Goal: Task Accomplishment & Management: Use online tool/utility

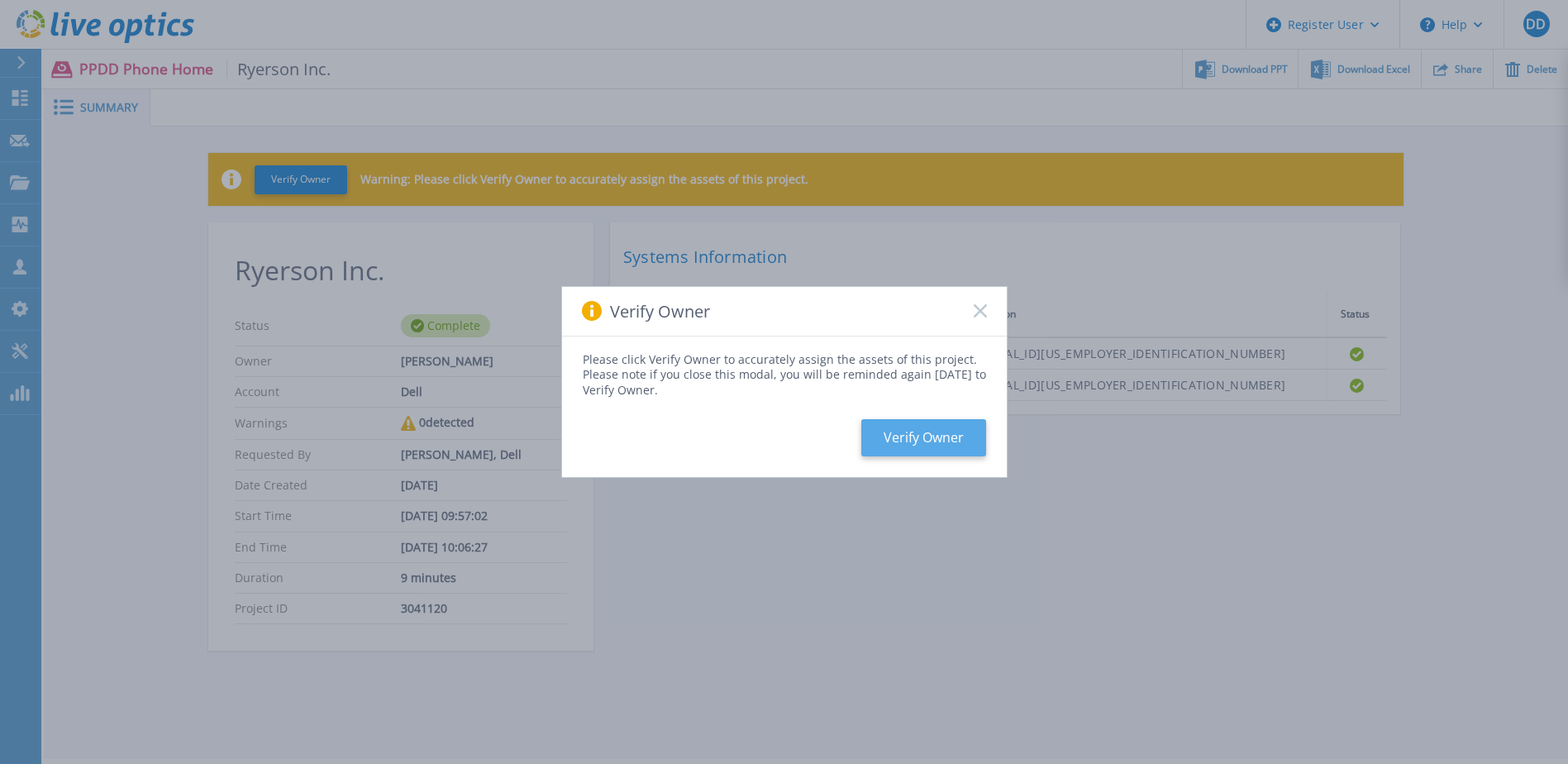
click at [956, 422] on button "Verify Owner" at bounding box center [923, 437] width 125 height 37
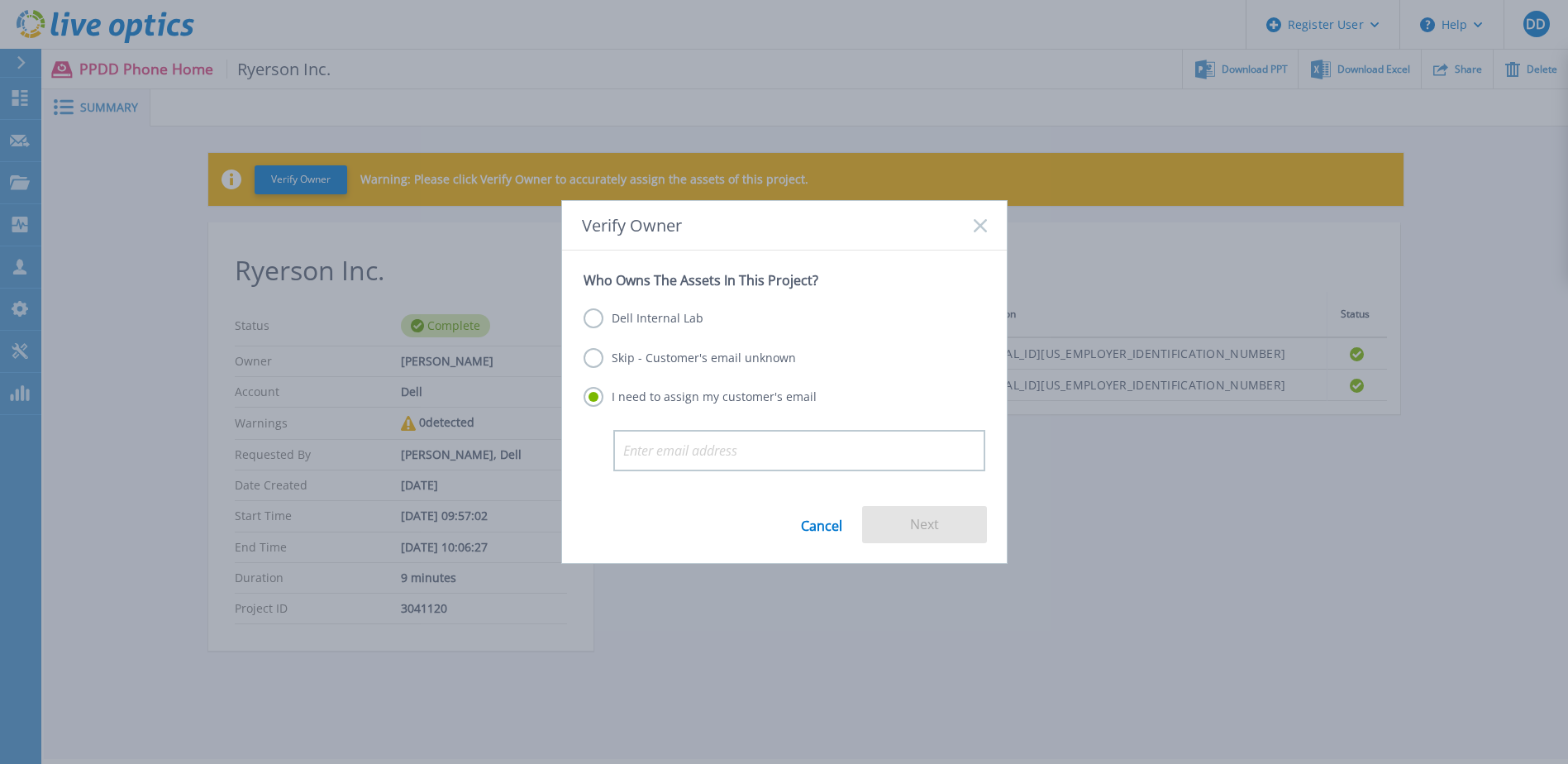
click at [758, 370] on div "Skip - Customer's email unknown" at bounding box center [784, 359] width 402 height 23
click at [736, 369] on div "Skip - Customer's email unknown" at bounding box center [784, 359] width 402 height 23
click at [736, 357] on label "Skip - Customer's email unknown" at bounding box center [690, 357] width 213 height 20
click at [0, 0] on input "Skip - Customer's email unknown" at bounding box center [0, 0] width 0 height 0
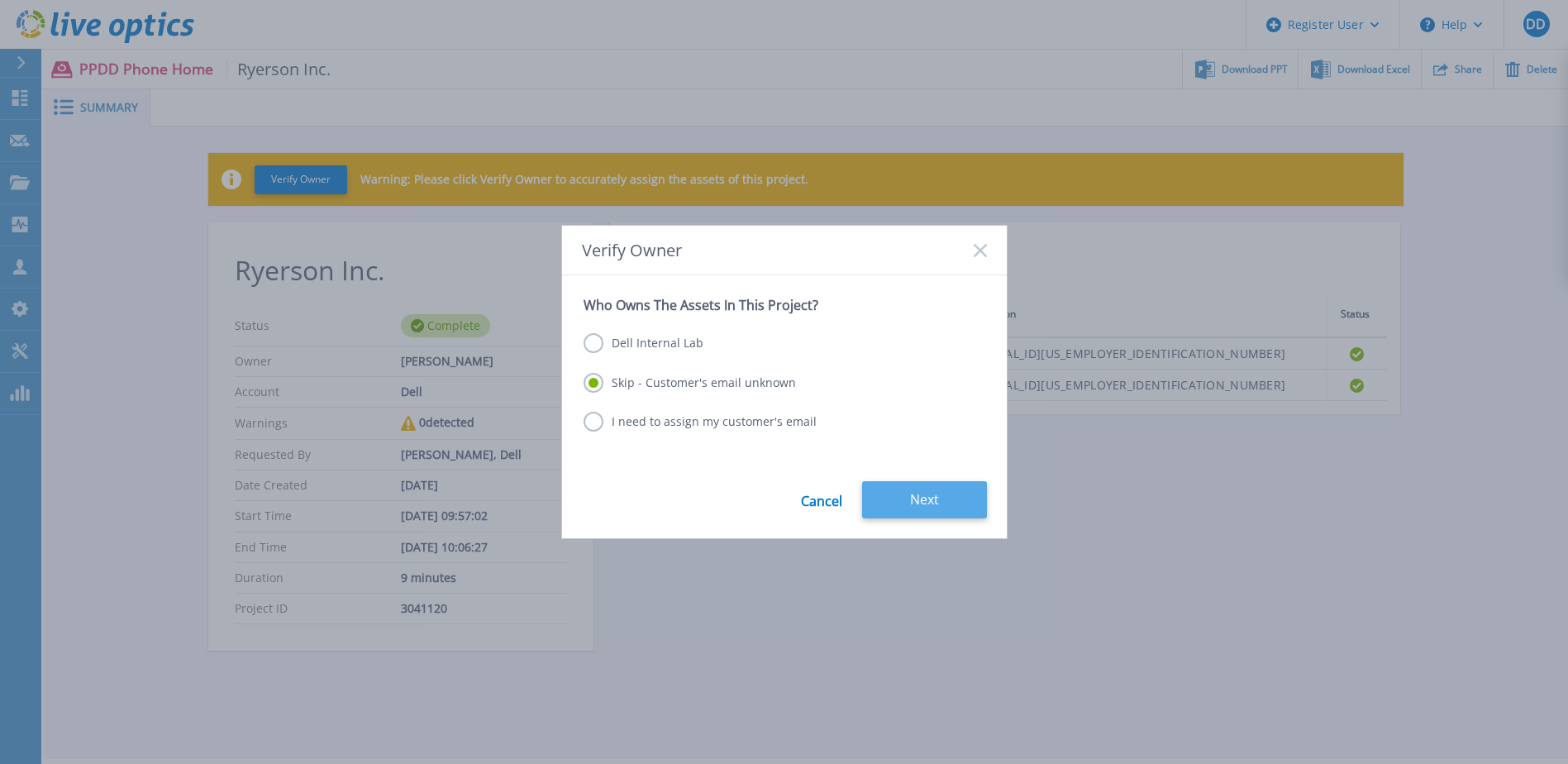
click at [896, 494] on button "Next" at bounding box center [924, 499] width 125 height 37
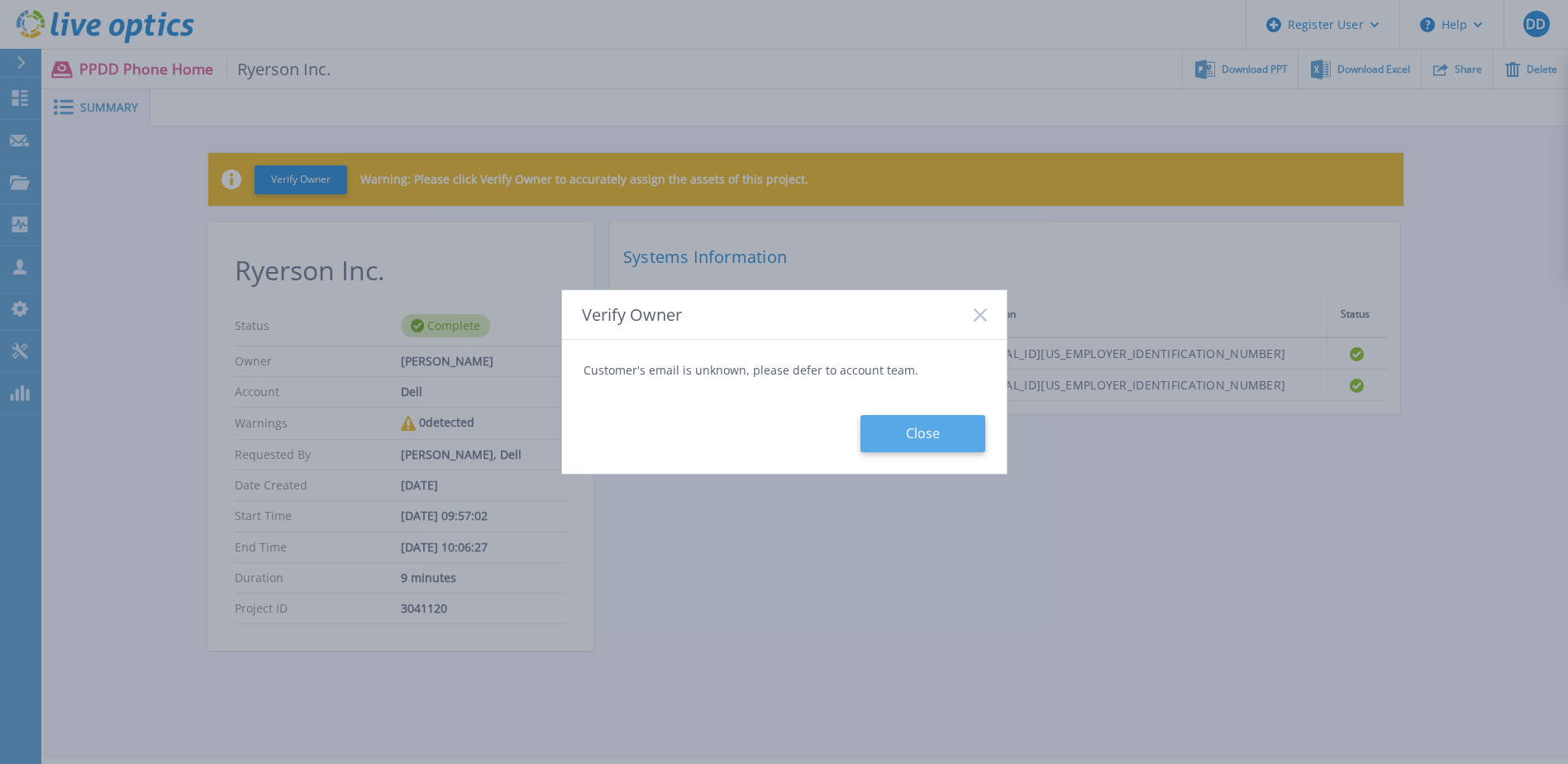
click at [913, 439] on button "Close" at bounding box center [923, 433] width 125 height 37
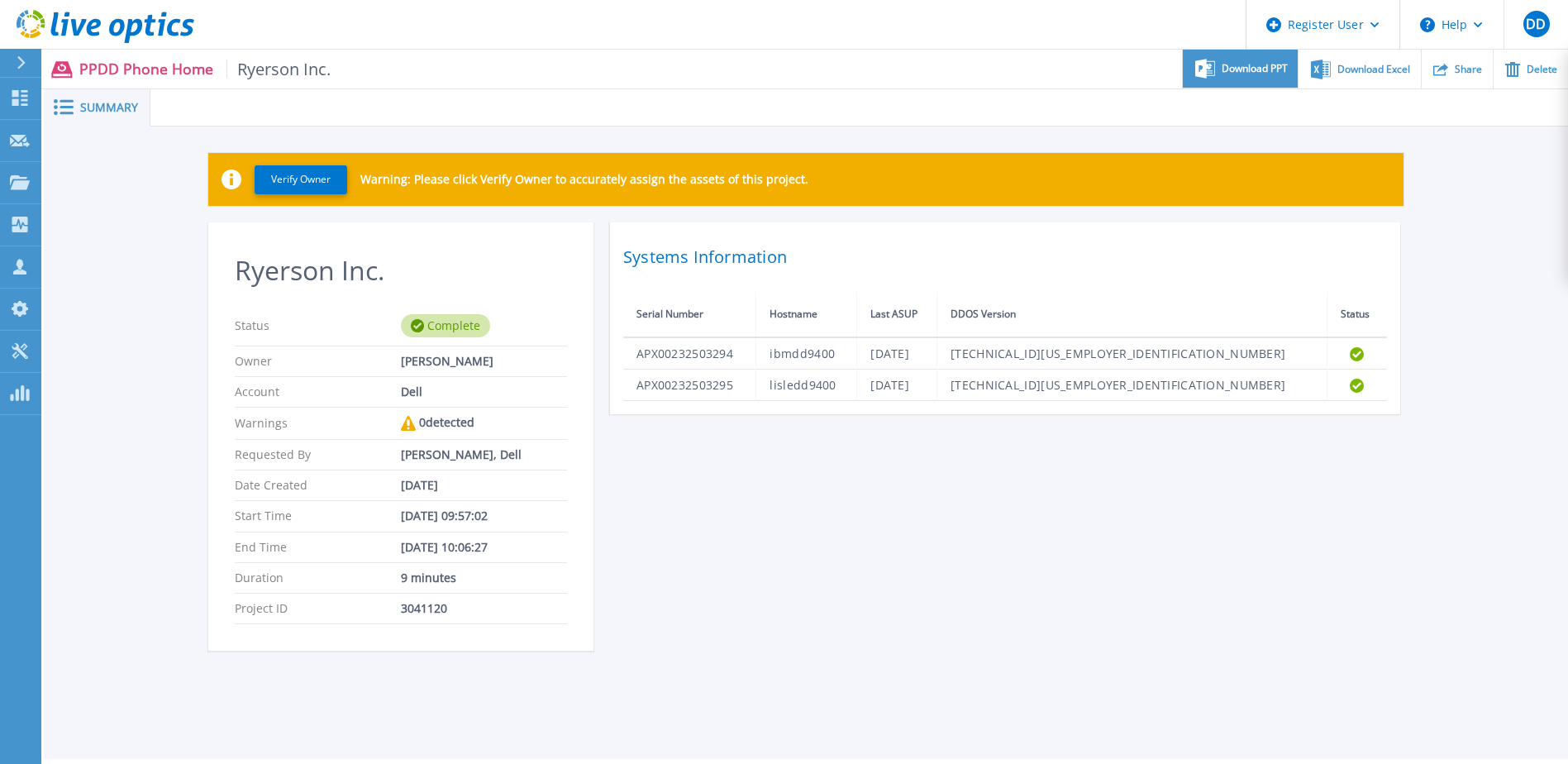
click at [1240, 73] on span "Download PPT" at bounding box center [1254, 68] width 66 height 10
click at [994, 576] on div "Ryerson Inc. Status Complete Owner Devanshu Dabas Account Dell Warnings 0 detec…" at bounding box center [806, 446] width 1195 height 448
click at [567, 63] on ul "Download PPT Download Excel Share Delete" at bounding box center [950, 69] width 1237 height 39
click at [1426, 249] on div "Verify Owner Warning: Please click Verify Owner to accurately assign the assets…" at bounding box center [806, 410] width 1524 height 569
drag, startPoint x: 910, startPoint y: 480, endPoint x: 922, endPoint y: 501, distance: 24.2
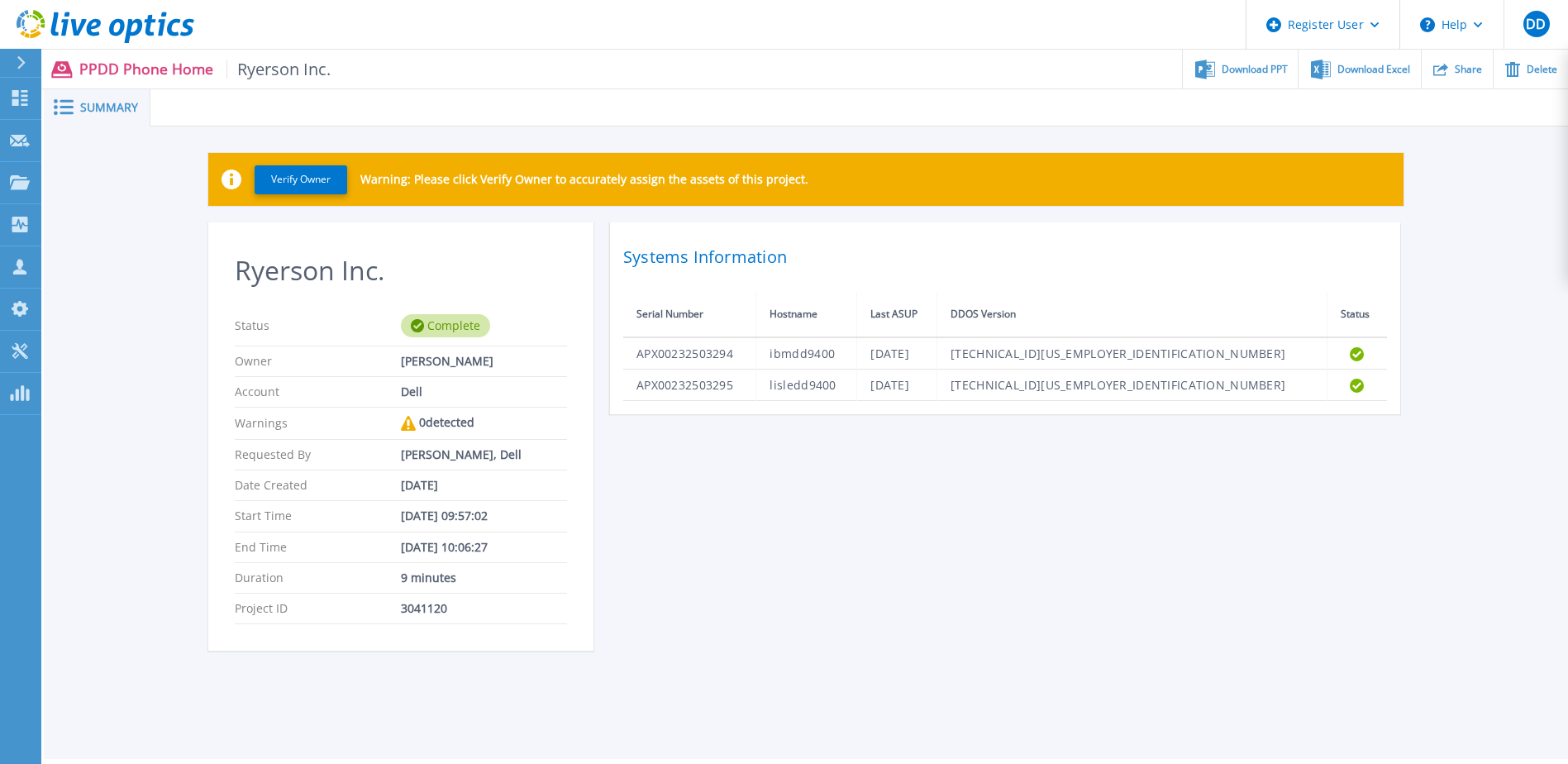
click at [911, 482] on div "Ryerson Inc. Status Complete Owner Devanshu Dabas Account Dell Warnings 0 detec…" at bounding box center [806, 446] width 1195 height 448
click at [1147, 453] on div "Ryerson Inc. Status Complete Owner Devanshu Dabas Account Dell Warnings 0 detec…" at bounding box center [806, 446] width 1195 height 448
click at [794, 576] on div "Ryerson Inc. Status Complete Owner Devanshu Dabas Account Dell Warnings 0 detec…" at bounding box center [806, 446] width 1195 height 448
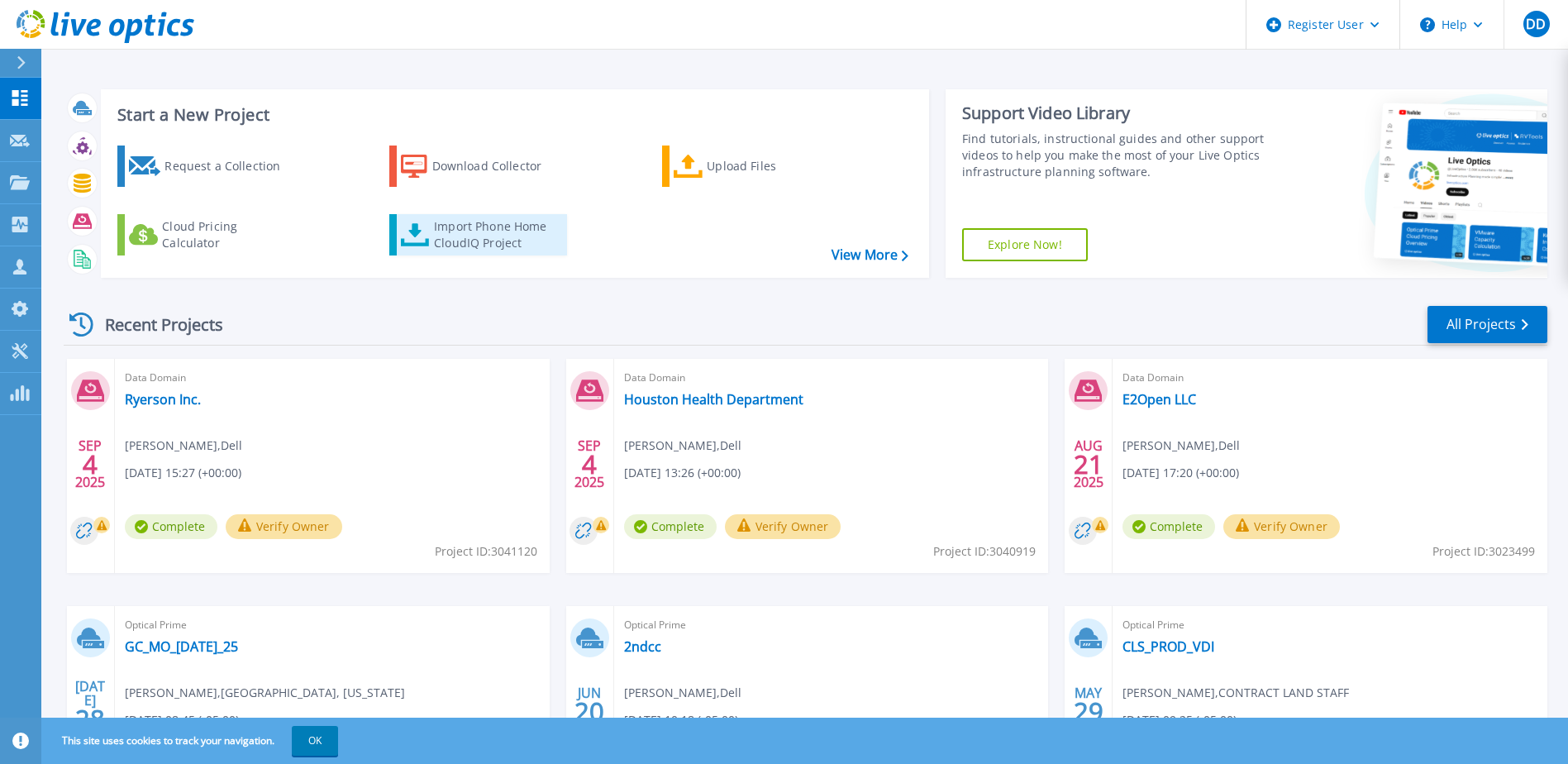
click at [517, 240] on div "Import Phone Home CloudIQ Project" at bounding box center [498, 235] width 129 height 33
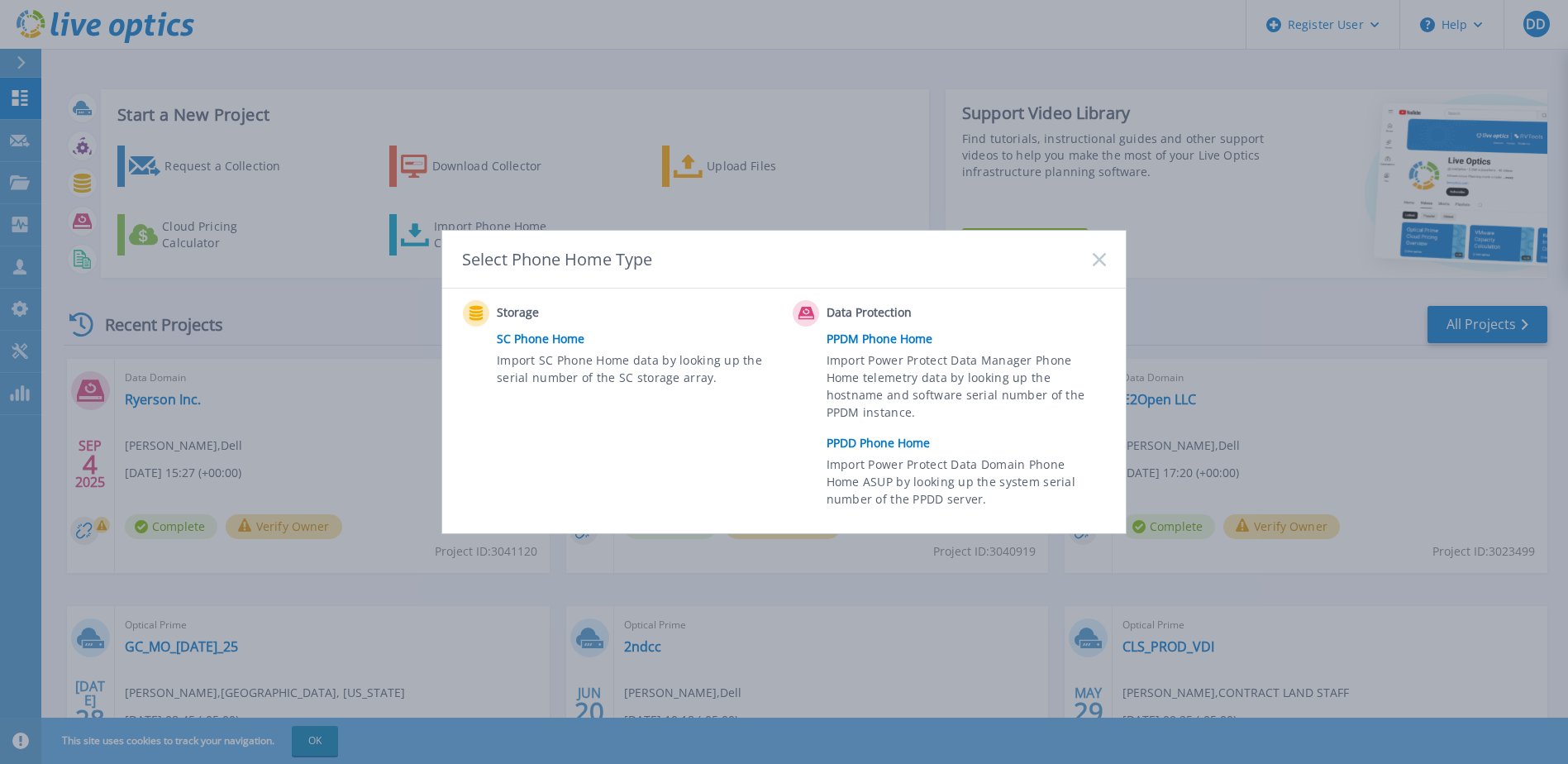
click at [880, 365] on span "Import Power Protect Data Manager Phone Home telemetry data by looking up the h…" at bounding box center [964, 389] width 275 height 76
click at [865, 333] on link "PPDM Phone Home" at bounding box center [970, 339] width 287 height 24
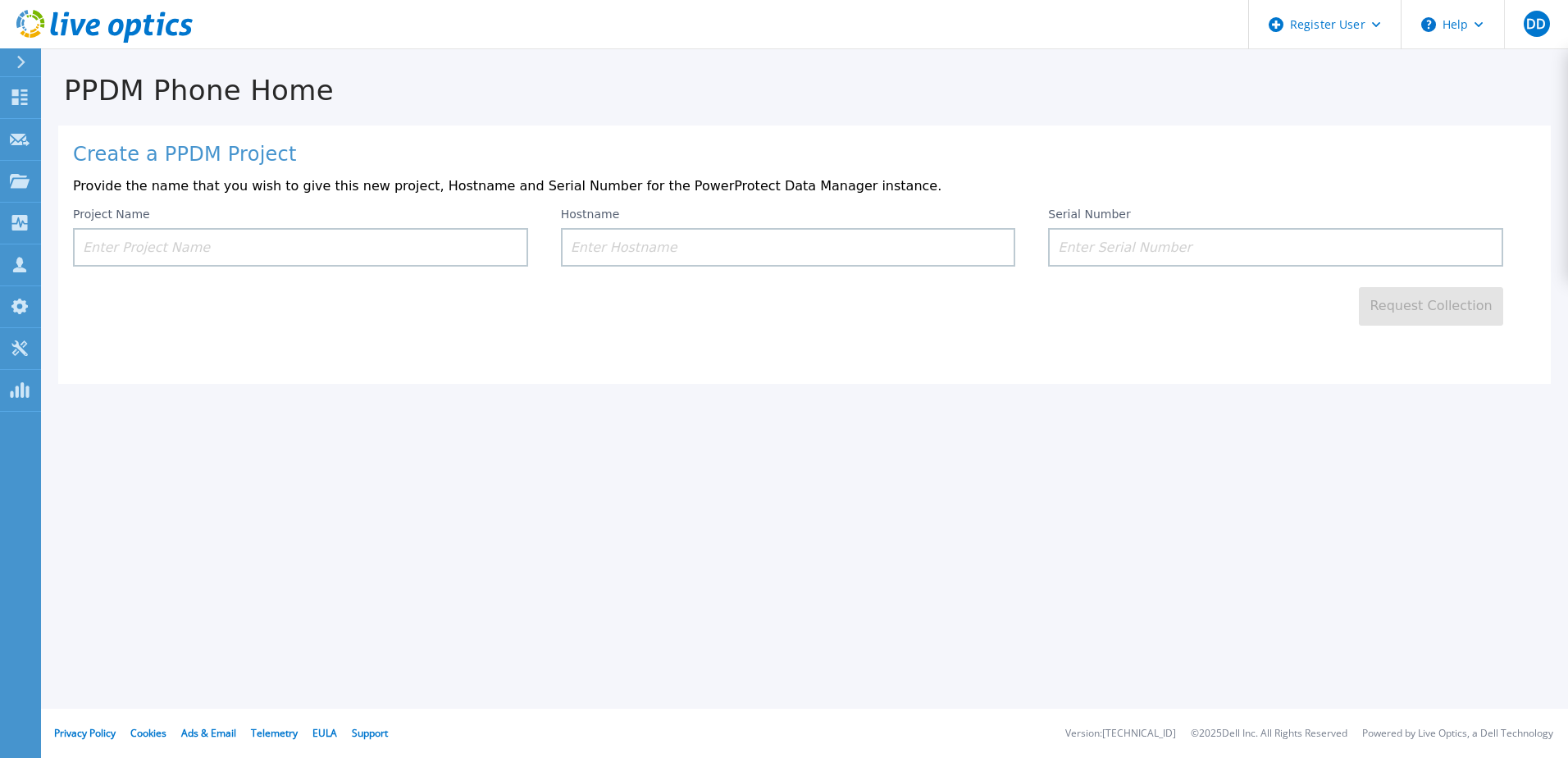
click at [390, 238] on input at bounding box center [300, 247] width 456 height 39
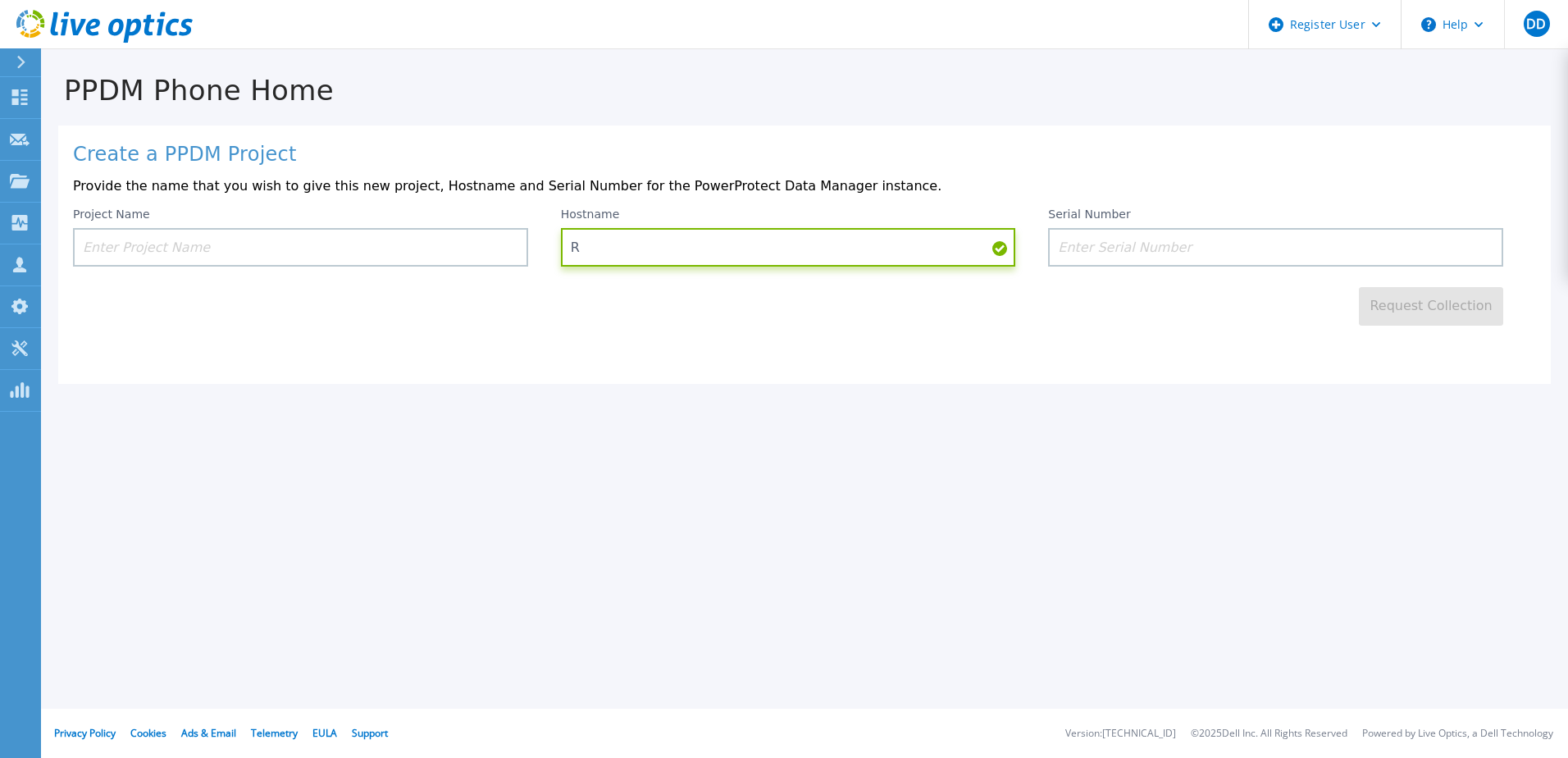
type input "R"
click at [386, 244] on input at bounding box center [300, 247] width 456 height 39
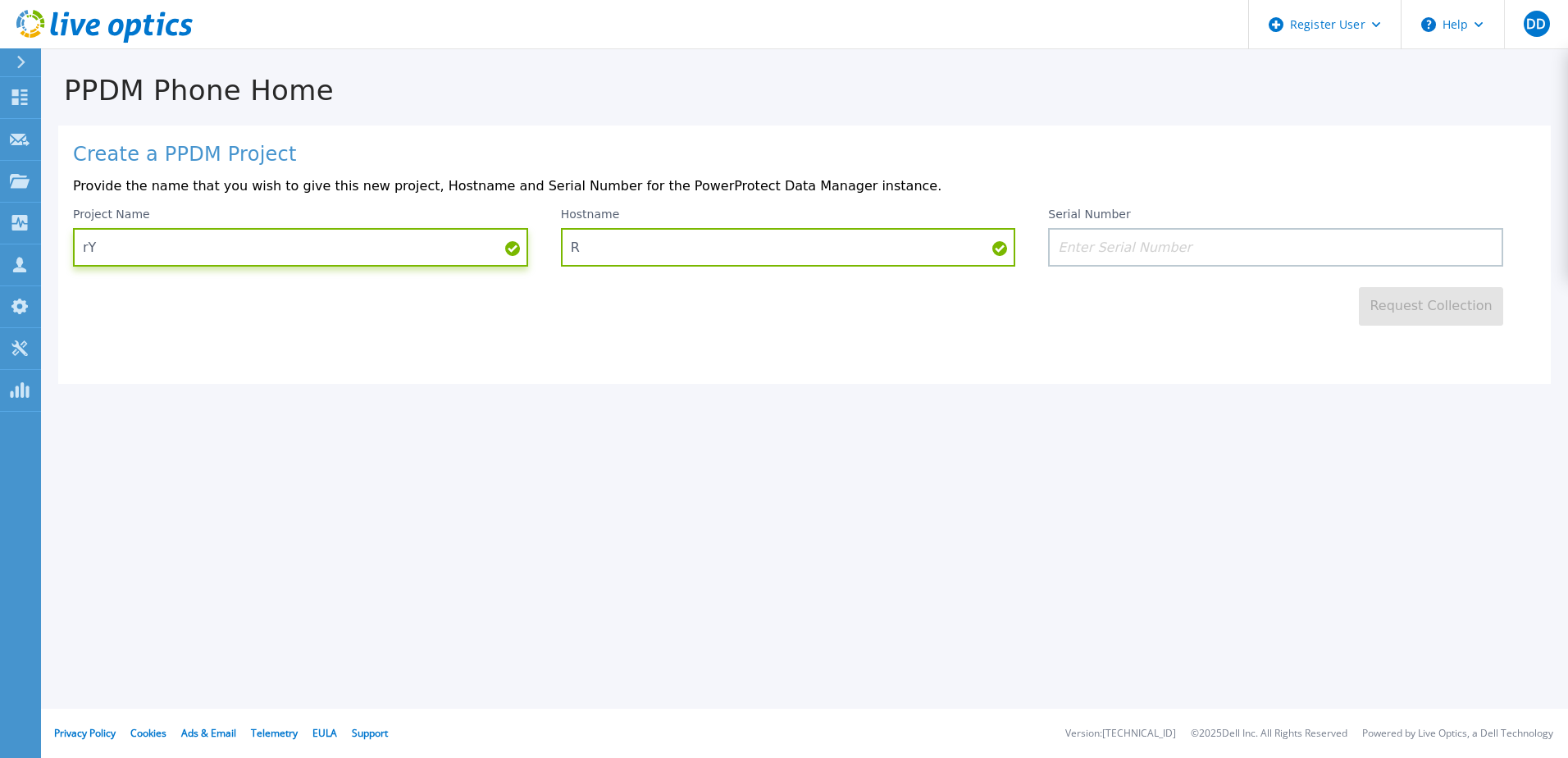
type input "r"
type input "Ryerson Inc."
click at [618, 238] on input "R" at bounding box center [788, 247] width 456 height 39
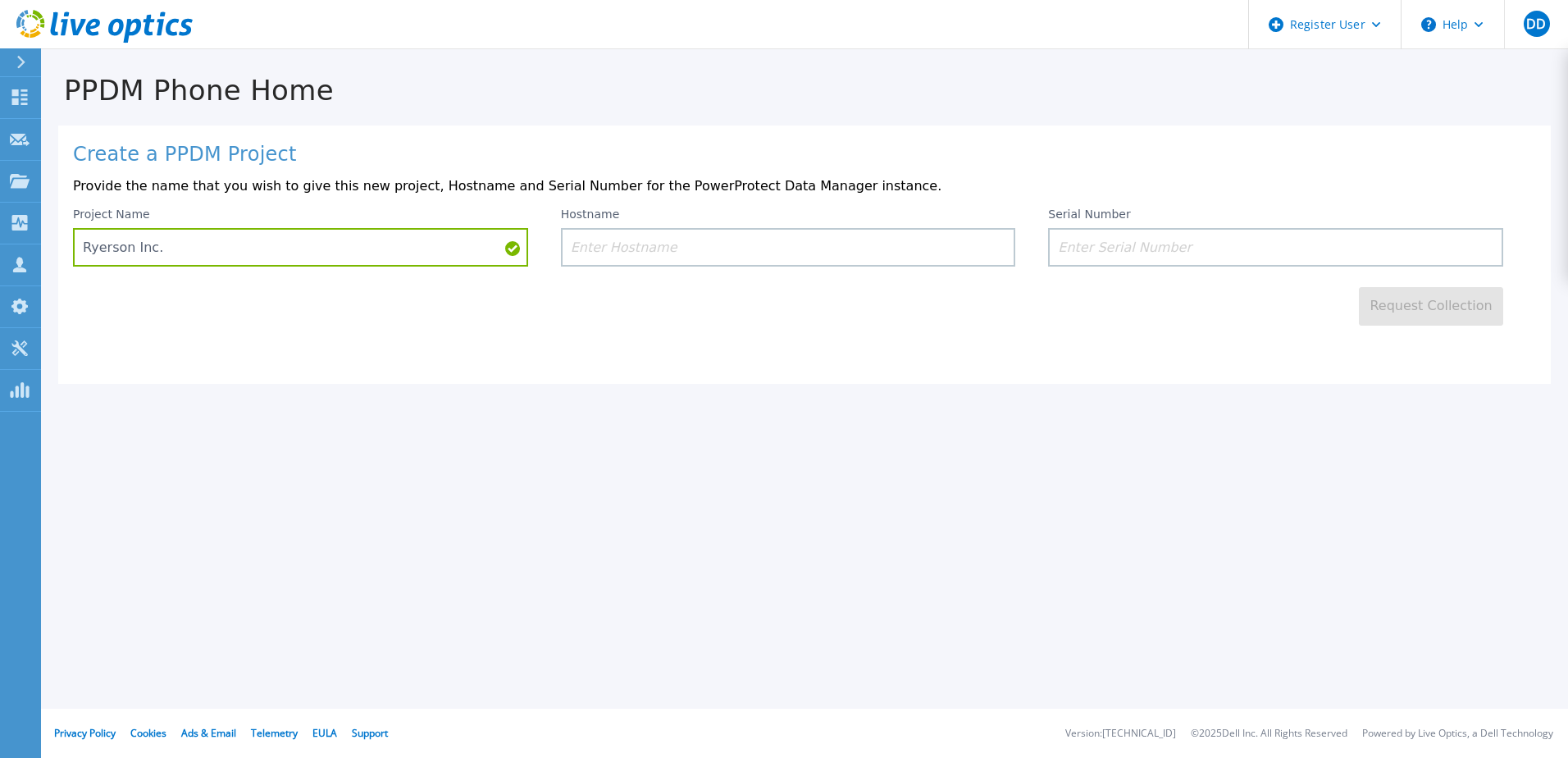
click at [1227, 245] on input at bounding box center [1276, 247] width 456 height 39
paste input "ELMPPD0923PLG6"
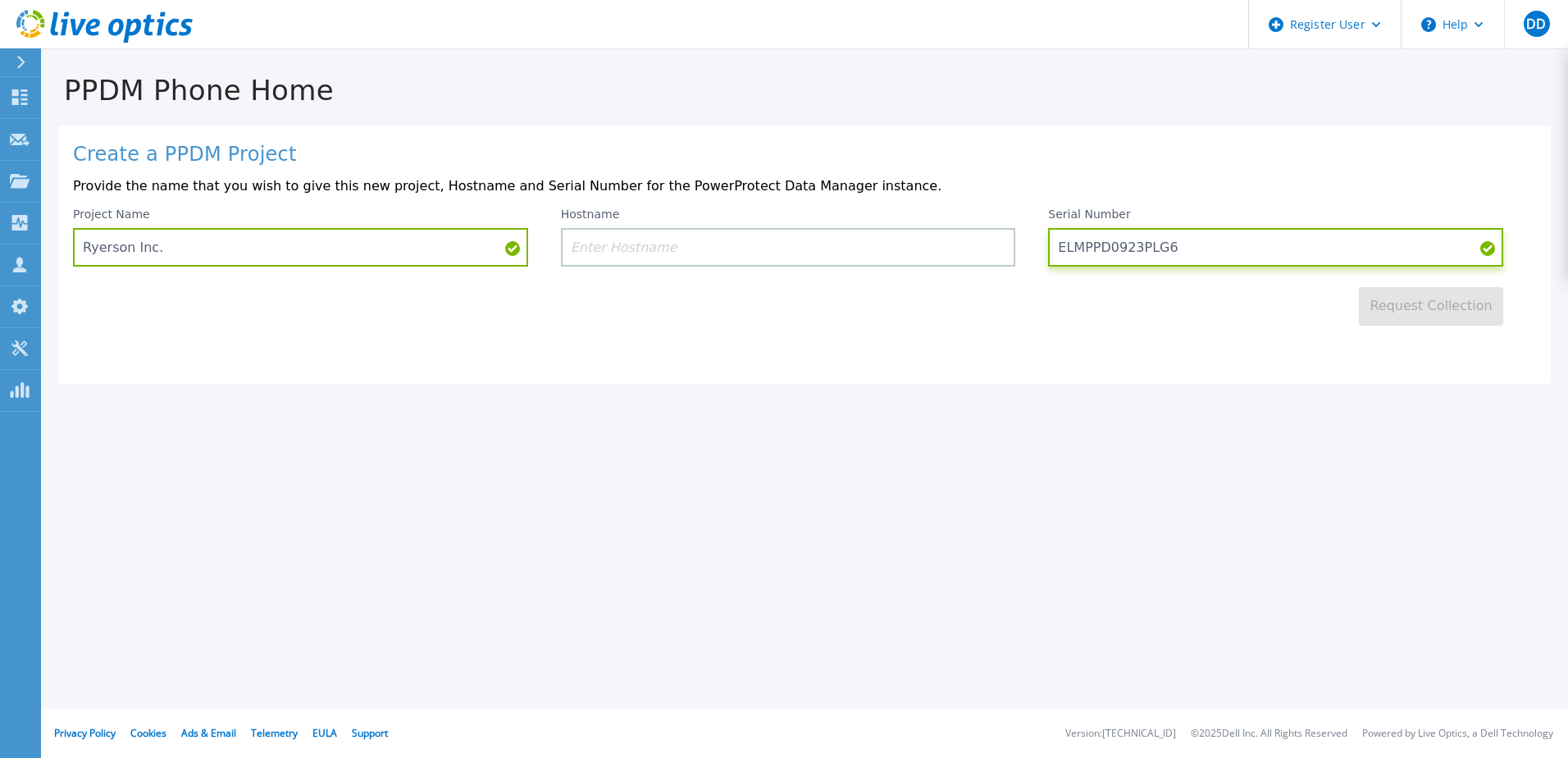
type input "ELMPPD0923PLG6"
click at [1297, 309] on div "Request Collection" at bounding box center [804, 296] width 1463 height 59
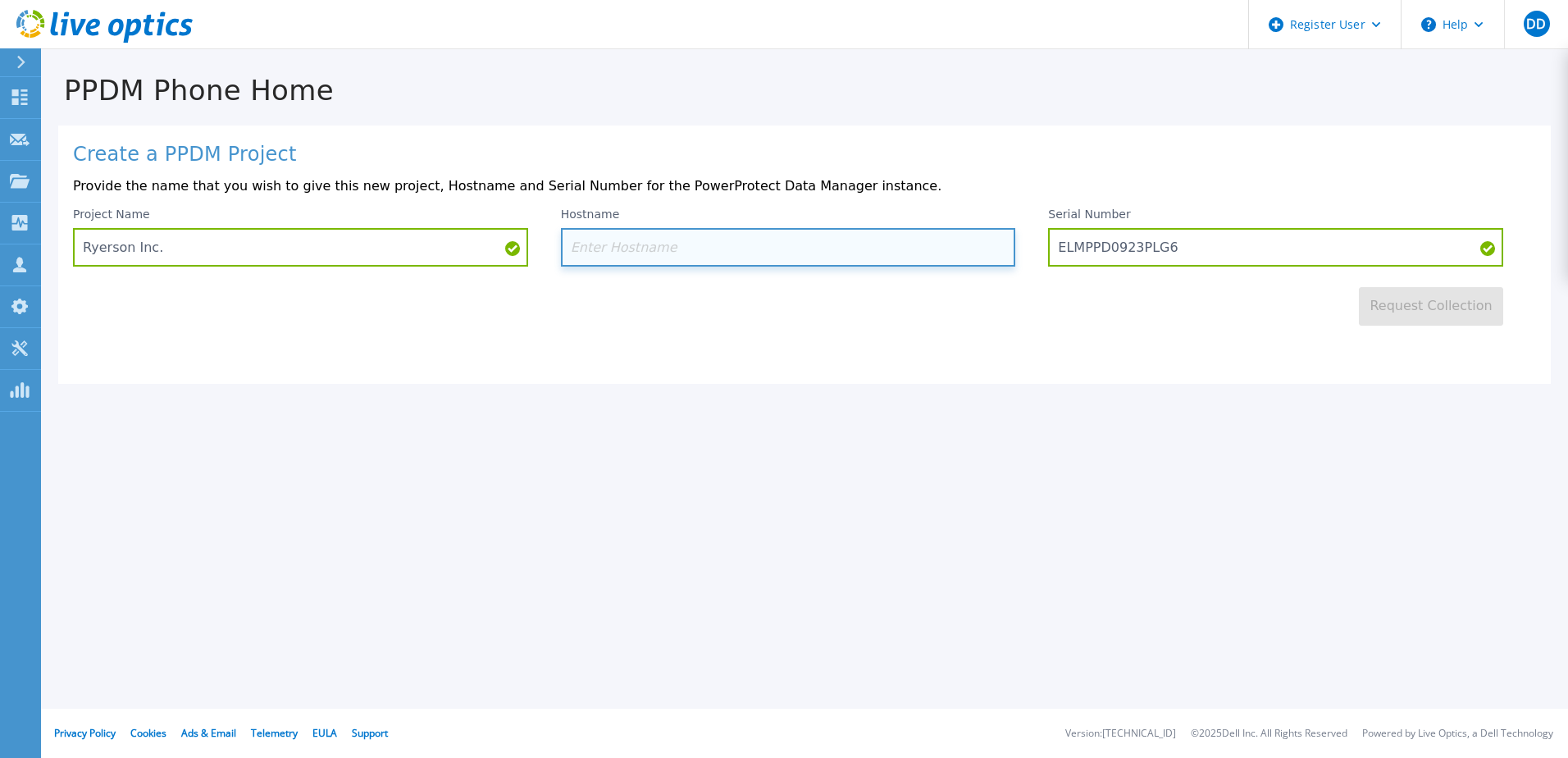
click at [839, 264] on input at bounding box center [788, 247] width 456 height 39
click at [811, 245] on input at bounding box center [788, 247] width 456 height 39
paste input "emcppdm"
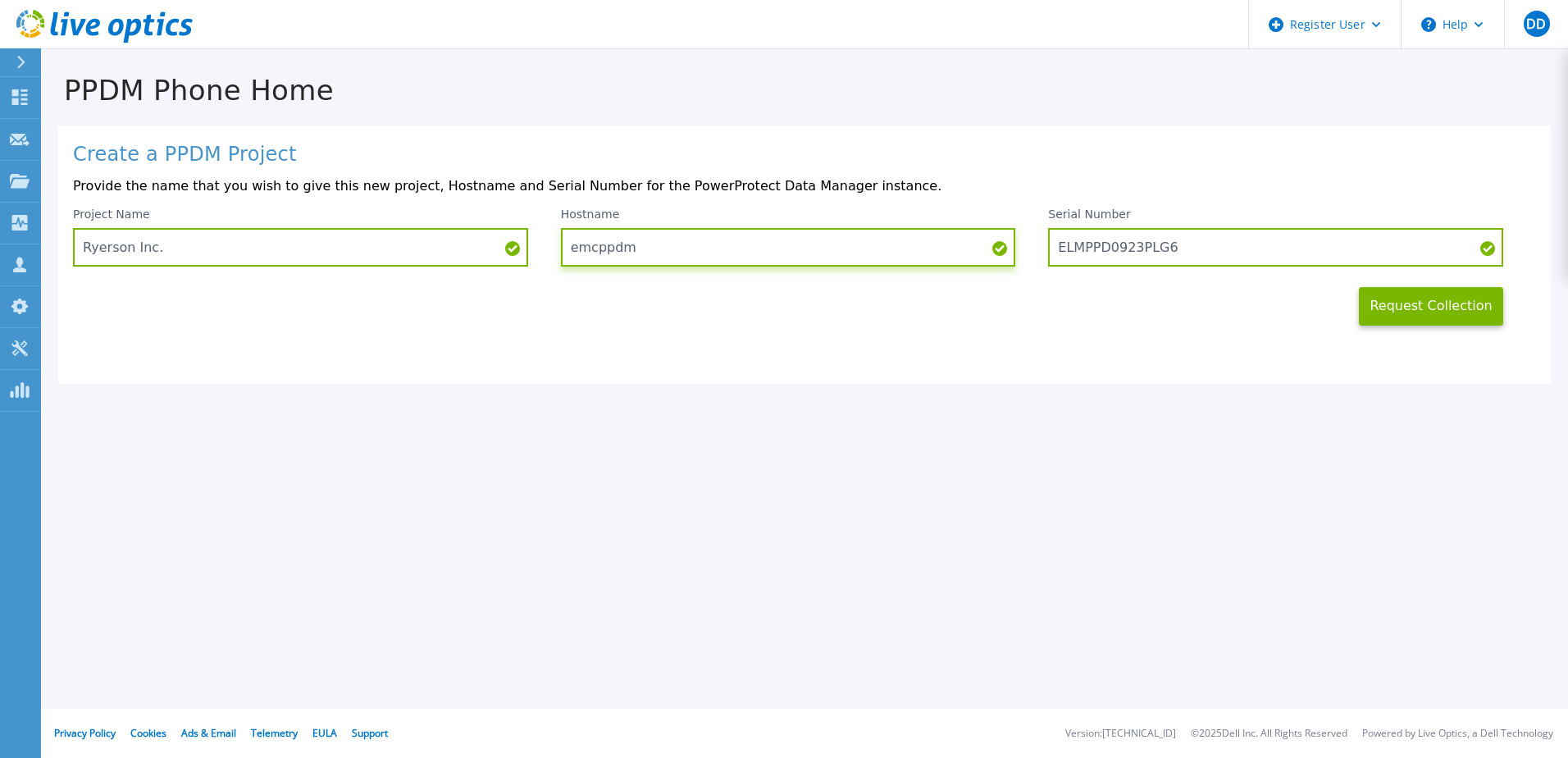
type input "emcppdm"
click at [1019, 345] on div "Create a PPDM Project Provide the name that you wish to give this new project, …" at bounding box center [804, 254] width 1493 height 258
click at [1444, 309] on button "Request Collection" at bounding box center [1431, 306] width 144 height 39
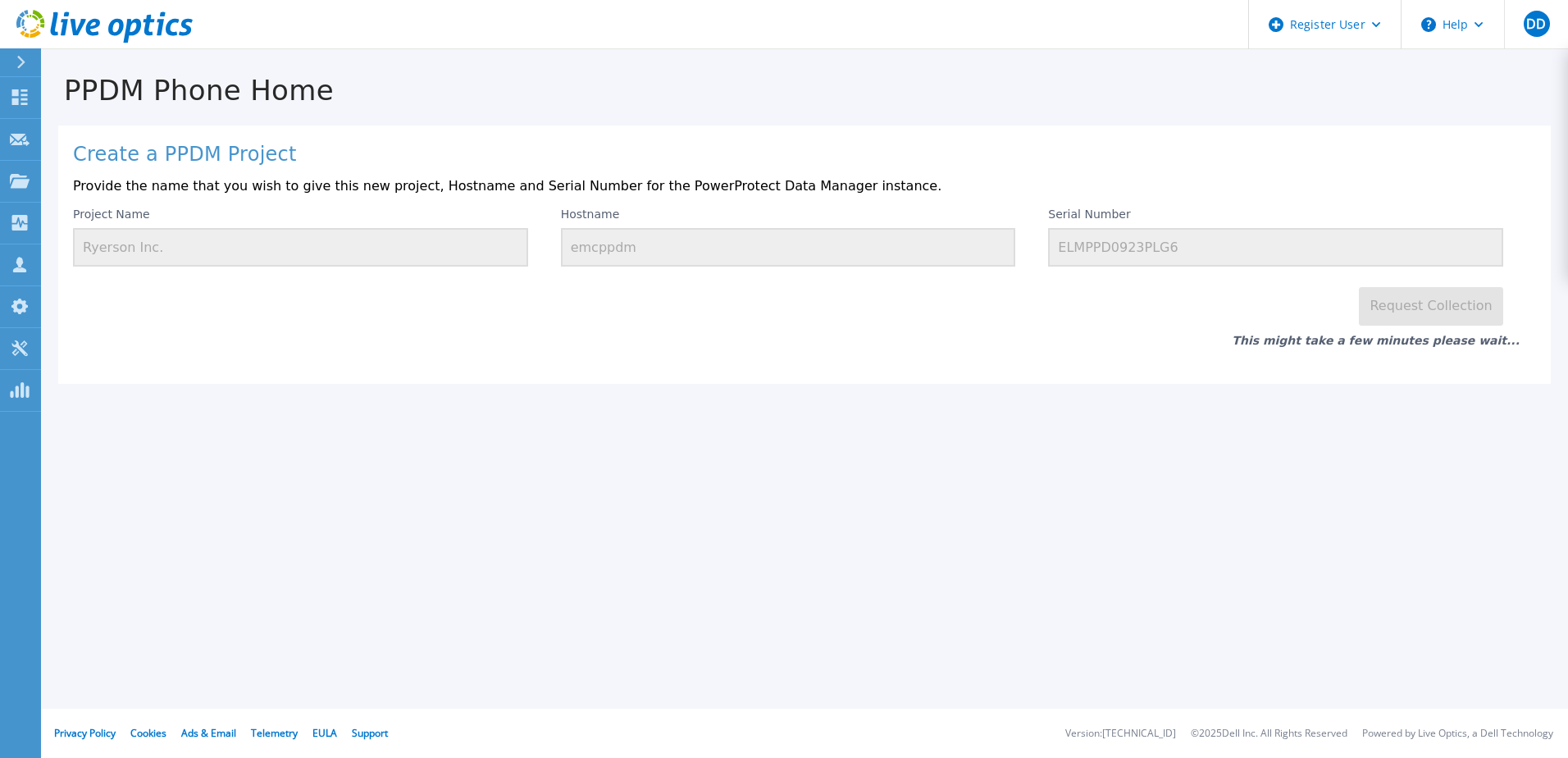
click at [1161, 343] on div "This might take a few minutes please wait..." at bounding box center [804, 336] width 1463 height 22
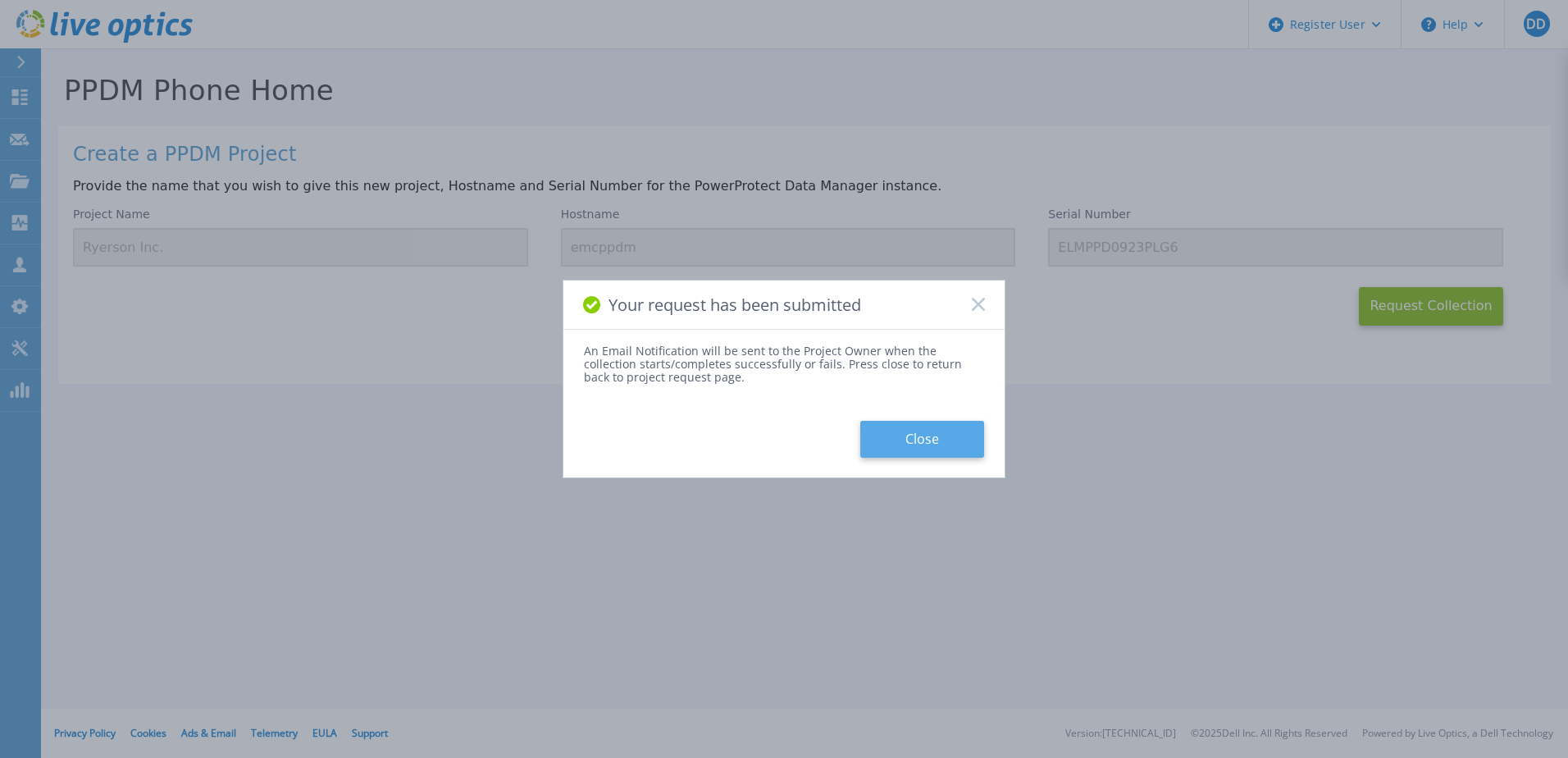
click at [966, 428] on button "Close" at bounding box center [921, 439] width 124 height 37
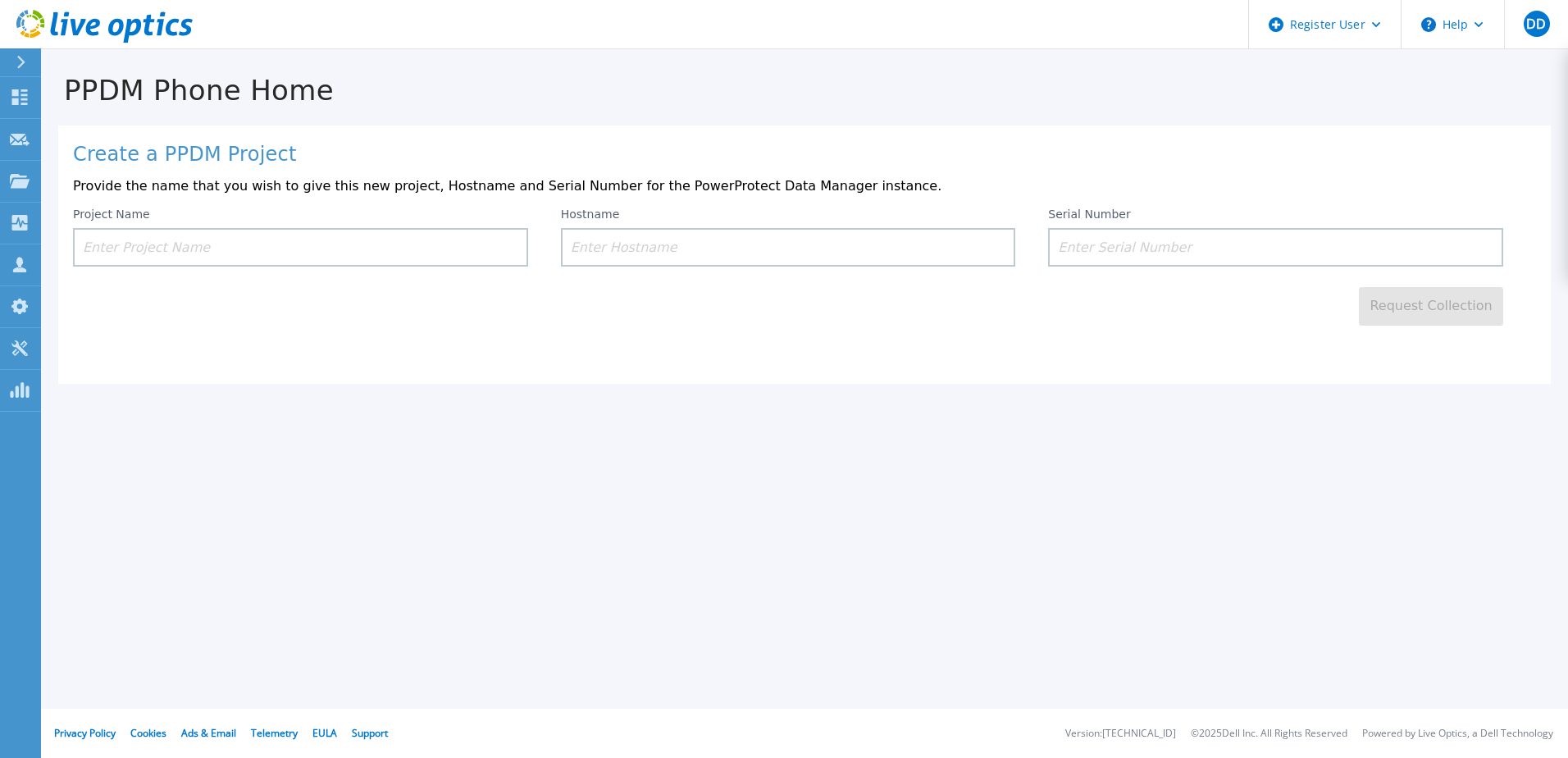
click at [1074, 424] on div "PPDM Phone Home Create a PPDM Project Provide the name that you wish to give th…" at bounding box center [784, 379] width 1568 height 758
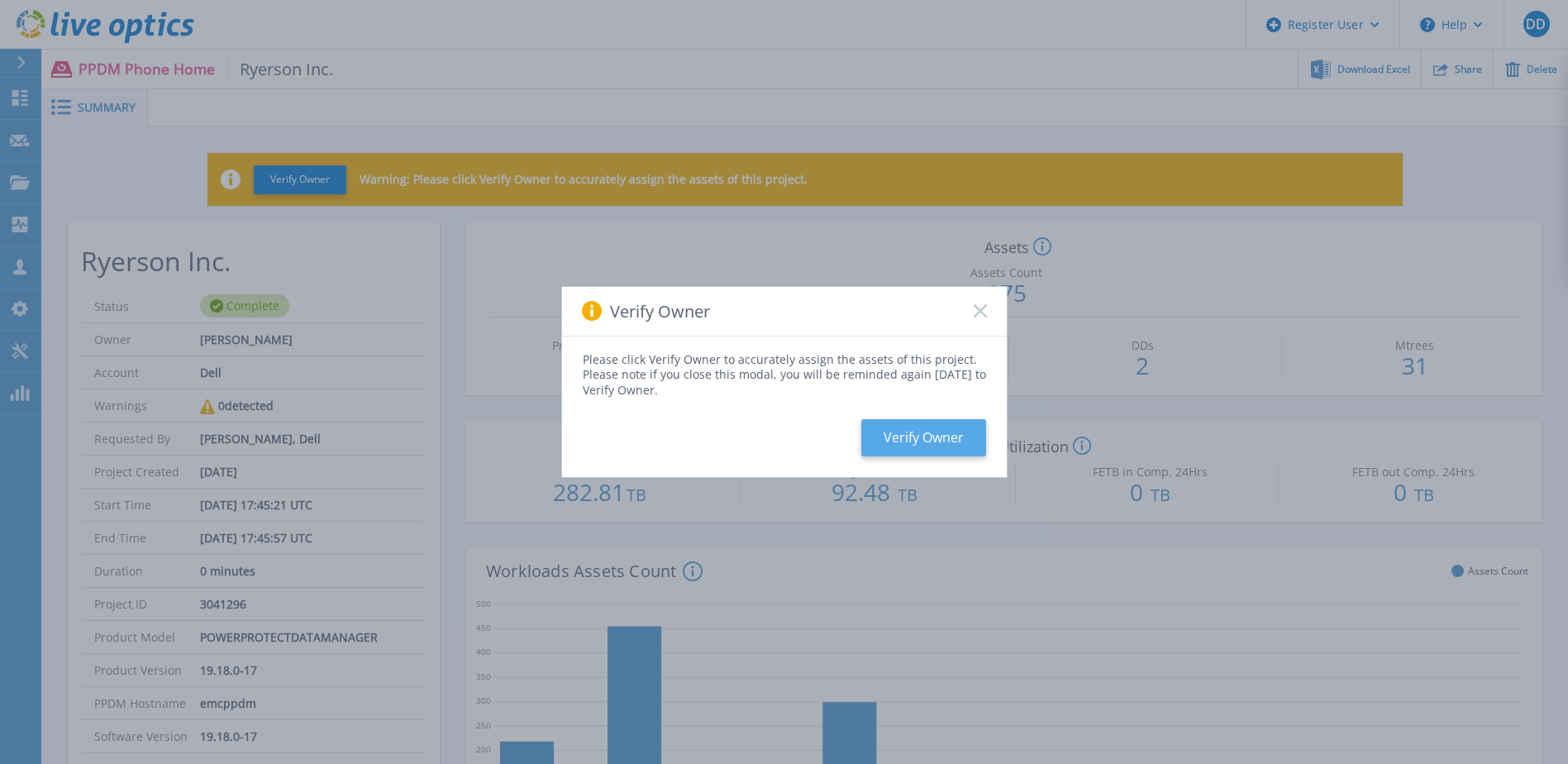
click at [935, 422] on button "Verify Owner" at bounding box center [923, 437] width 125 height 37
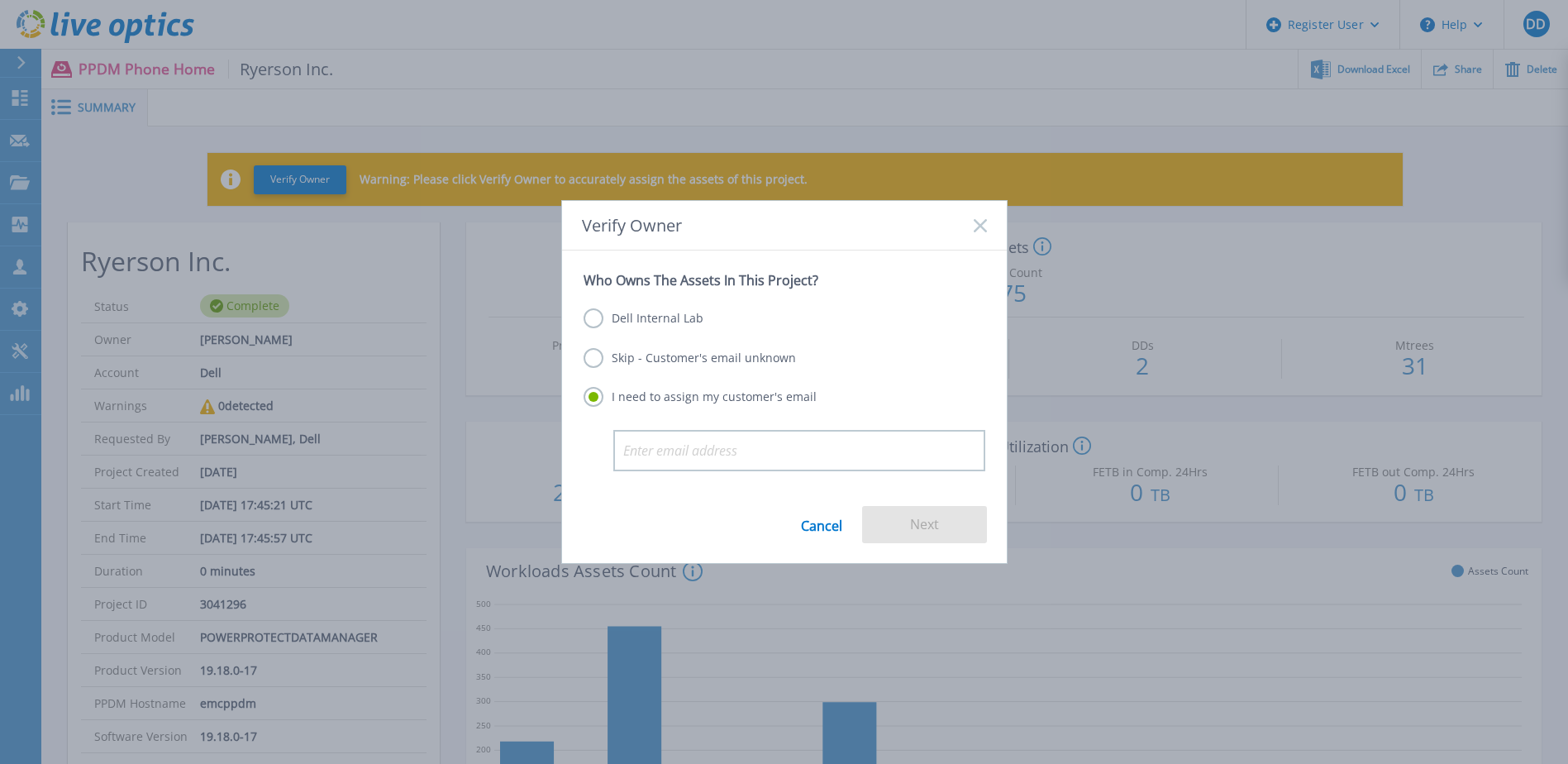
click at [666, 359] on label "Skip - Customer's email unknown" at bounding box center [690, 357] width 213 height 20
click at [0, 0] on input "Skip - Customer's email unknown" at bounding box center [0, 0] width 0 height 0
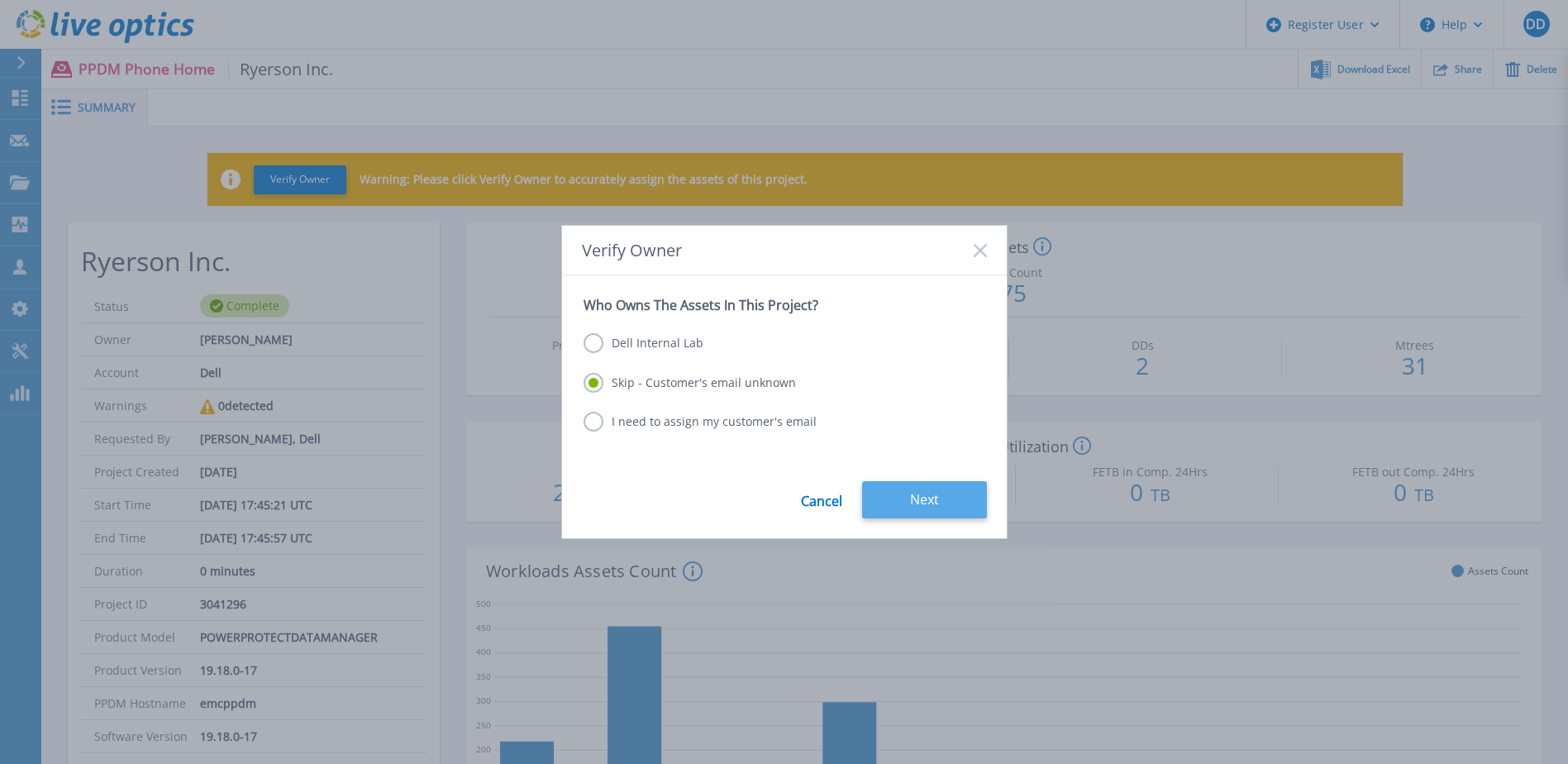
click at [901, 499] on button "Next" at bounding box center [924, 499] width 125 height 37
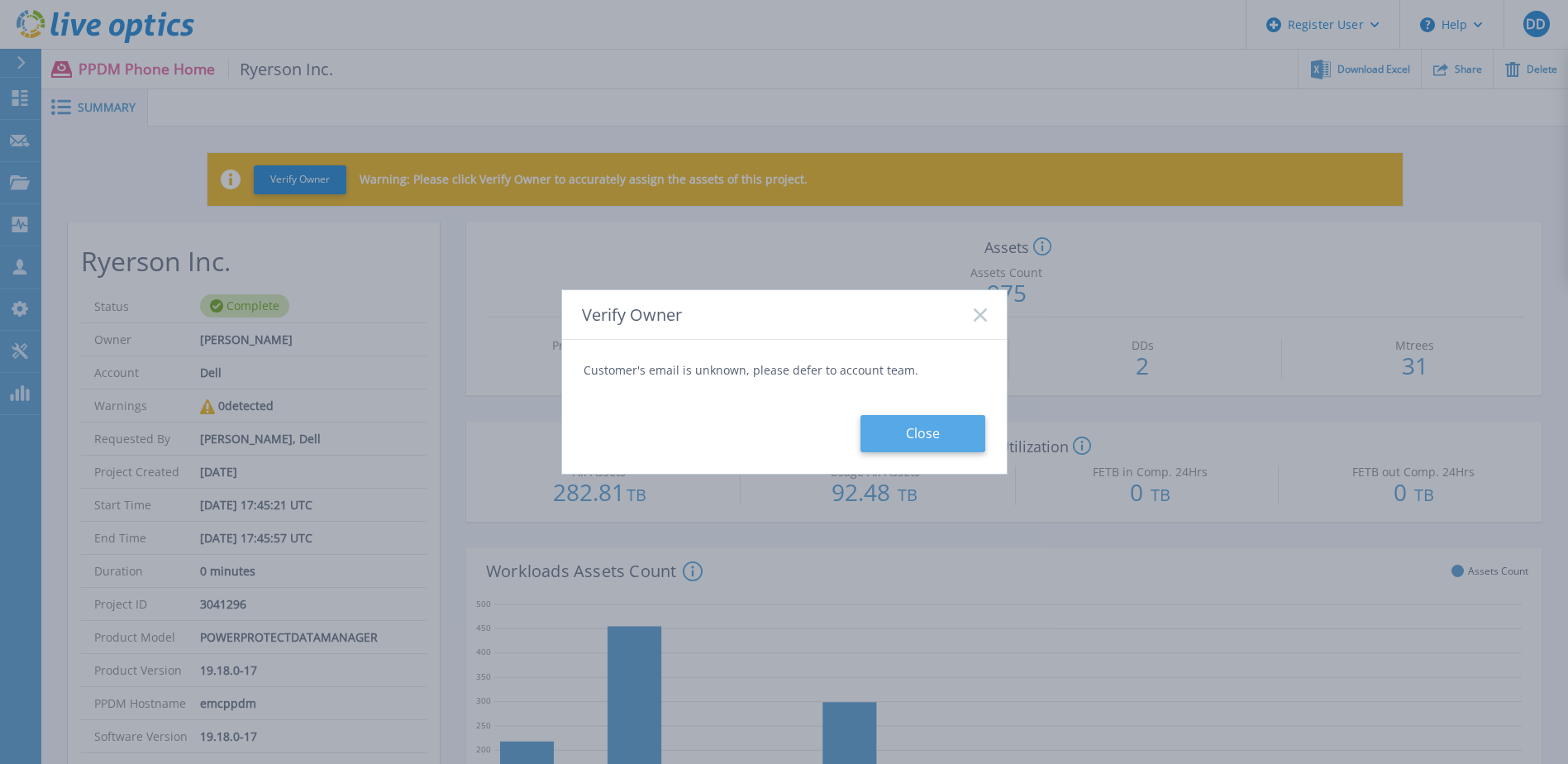
click at [892, 441] on button "Close" at bounding box center [923, 433] width 125 height 37
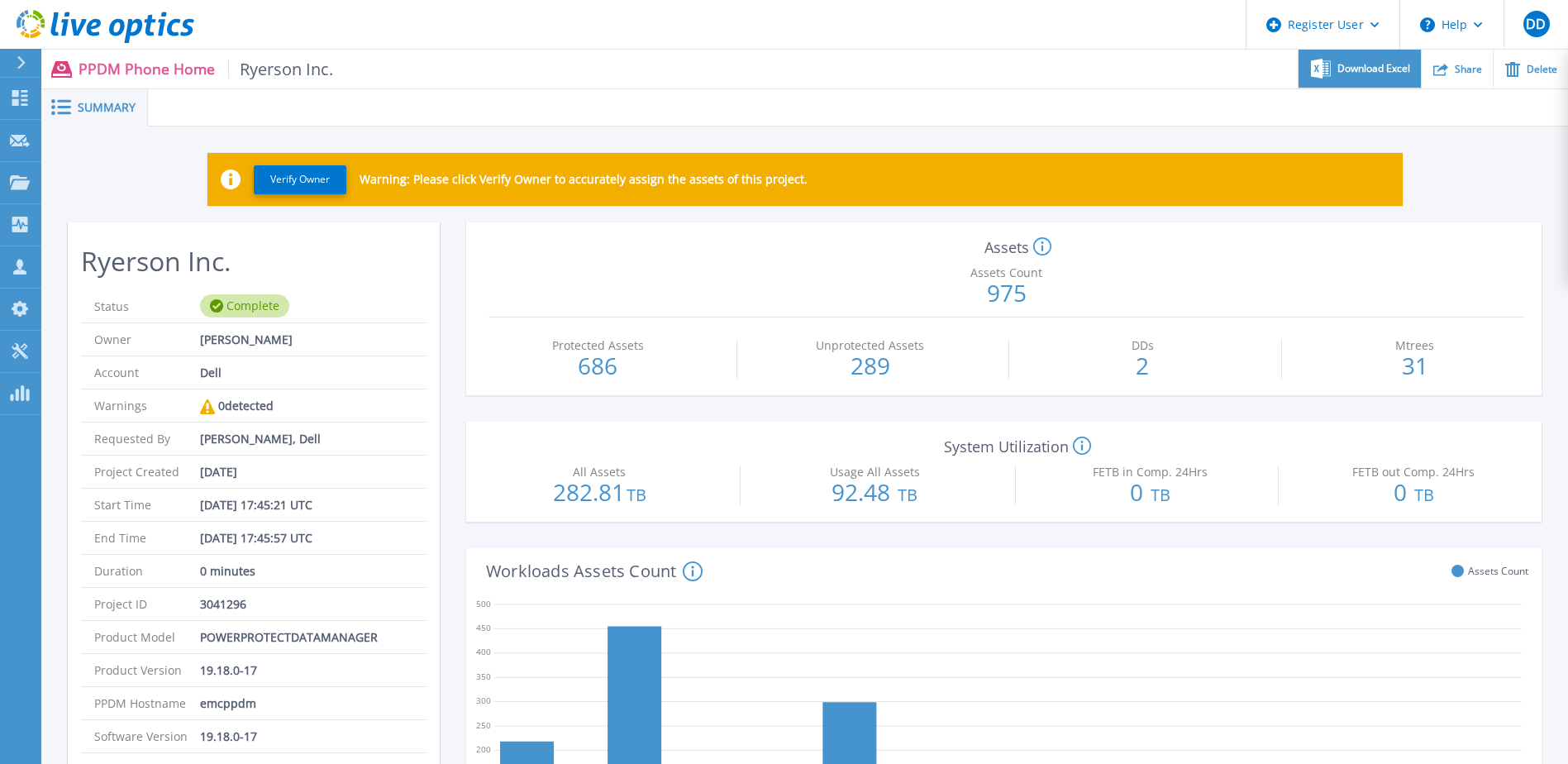
click at [1344, 73] on span "Download Excel" at bounding box center [1374, 68] width 73 height 10
click at [1109, 298] on div "Assets Count 975" at bounding box center [1006, 292] width 1036 height 51
